Goal: Go to known website: Go to known website

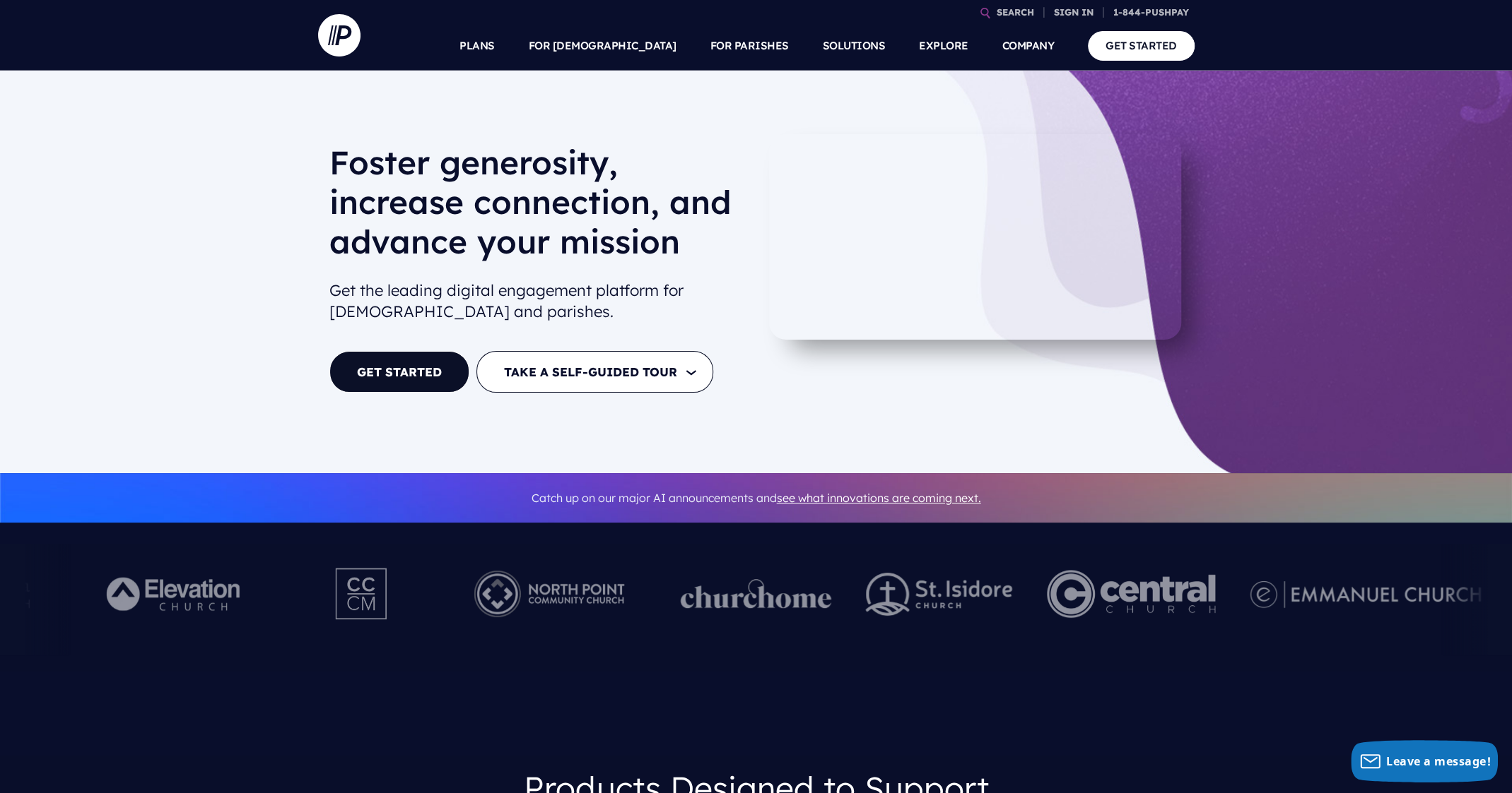
click at [1075, 11] on link "SIGN IN" at bounding box center [1074, 12] width 51 height 25
click at [959, 212] on p "Admin sign in for our Giving, [DEMOGRAPHIC_DATA] and MAS customers" at bounding box center [983, 231] width 220 height 61
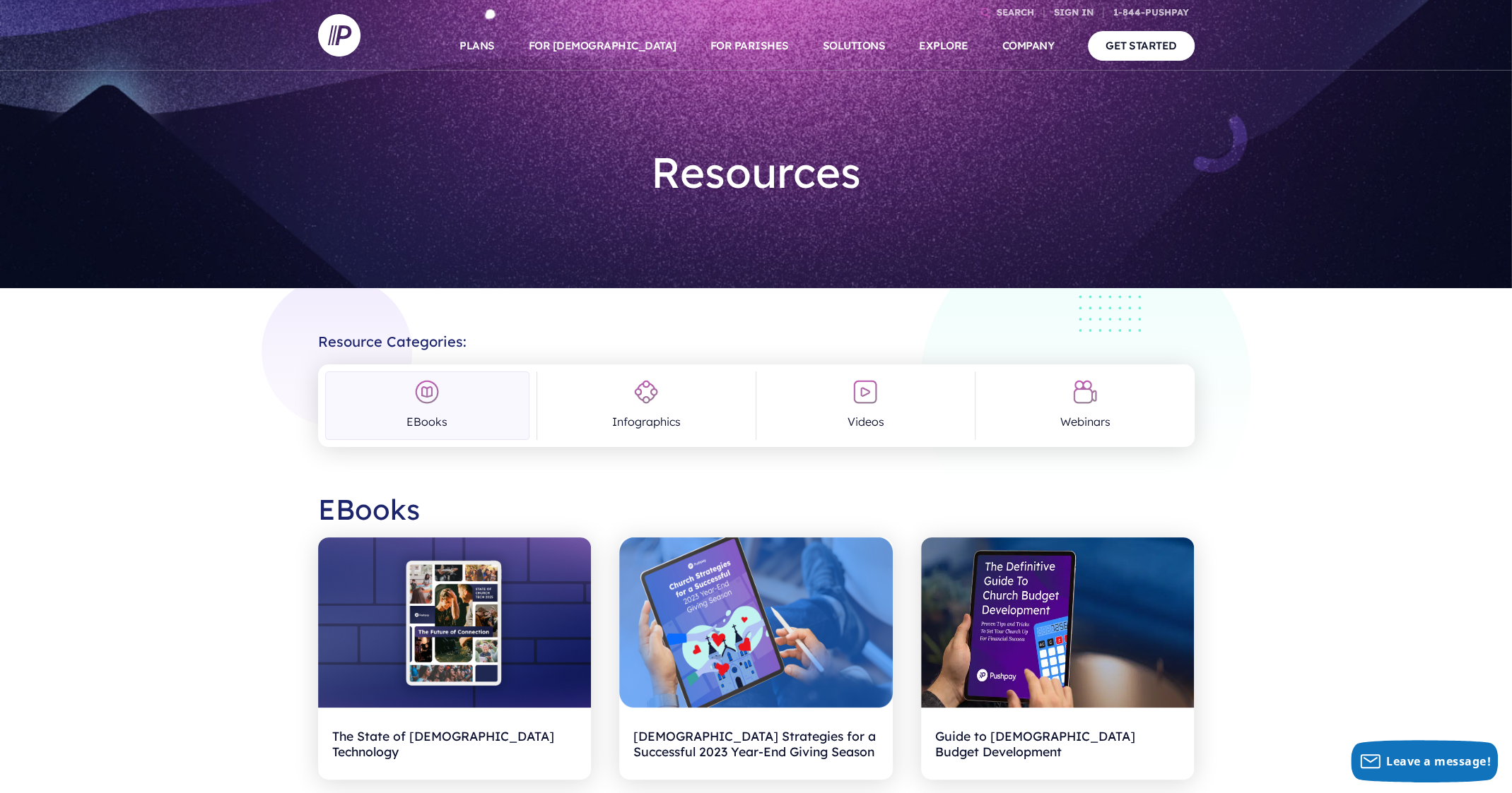
click at [1069, 19] on link "SIGN IN" at bounding box center [1074, 12] width 51 height 25
click at [953, 182] on h6 "ADMINISTRATOR SIGN IN" at bounding box center [983, 190] width 220 height 21
